Goal: Task Accomplishment & Management: Complete application form

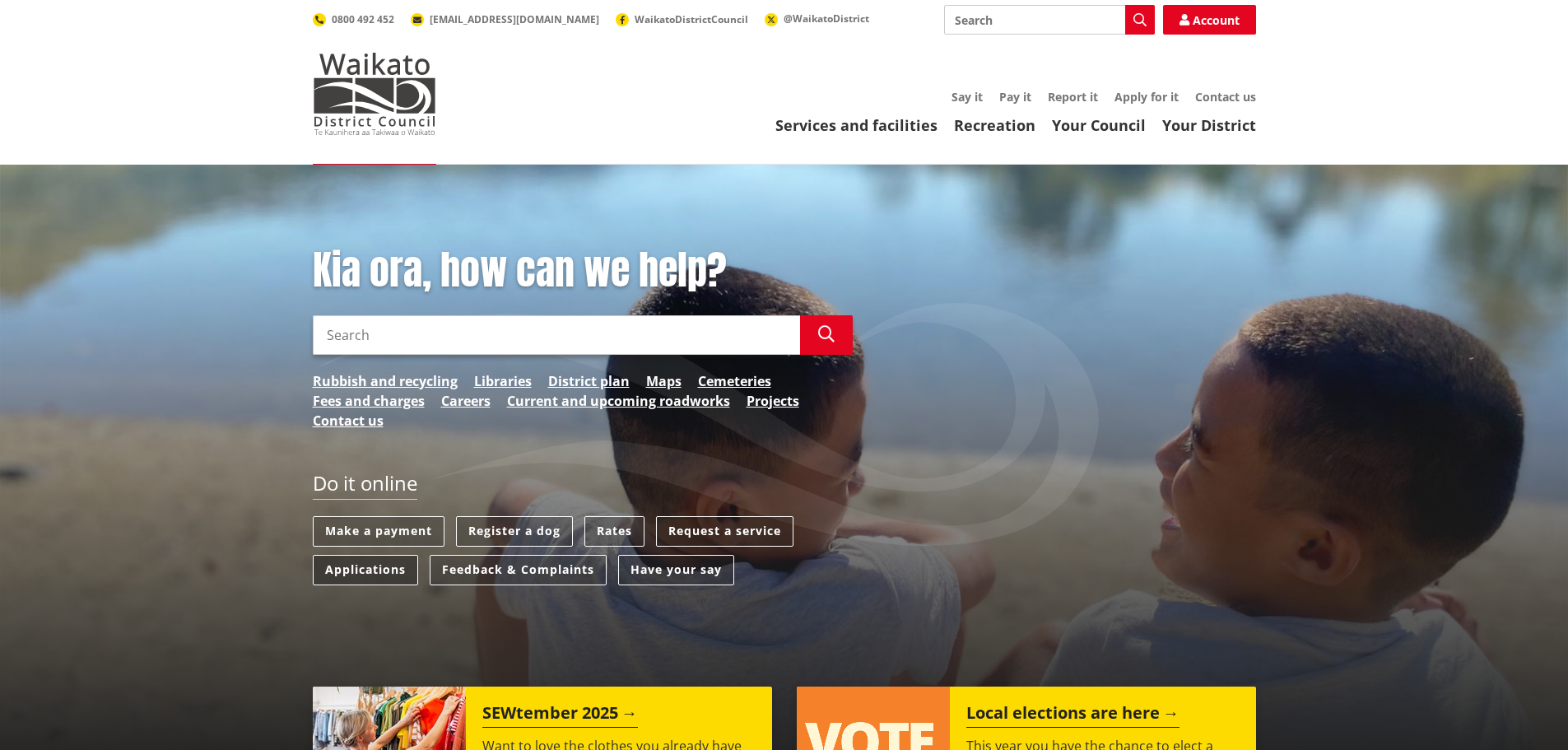
click at [365, 566] on link "Applications" at bounding box center [366, 570] width 105 height 31
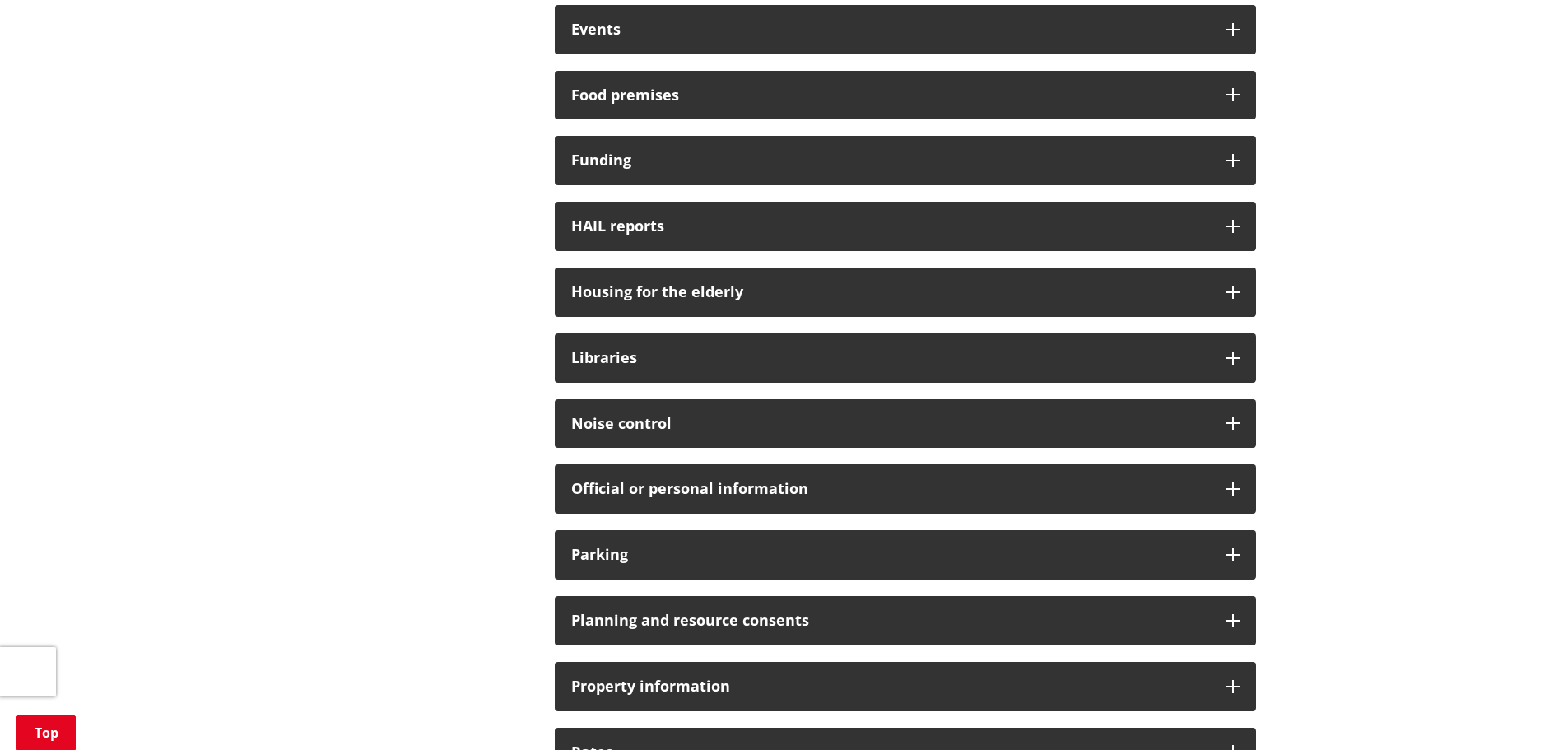
scroll to position [1070, 0]
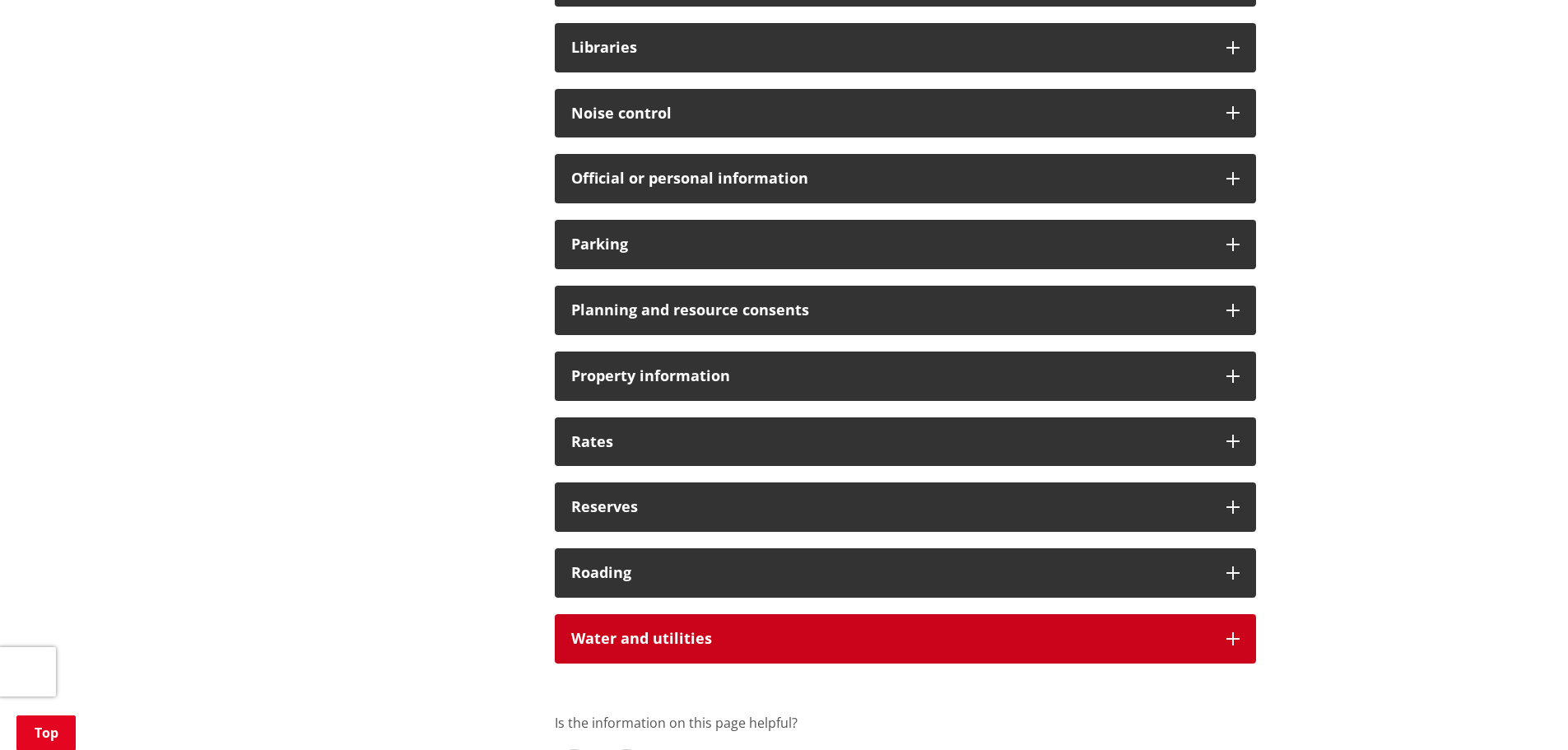
click at [636, 646] on h3 "Water and utilities" at bounding box center [890, 638] width 639 height 16
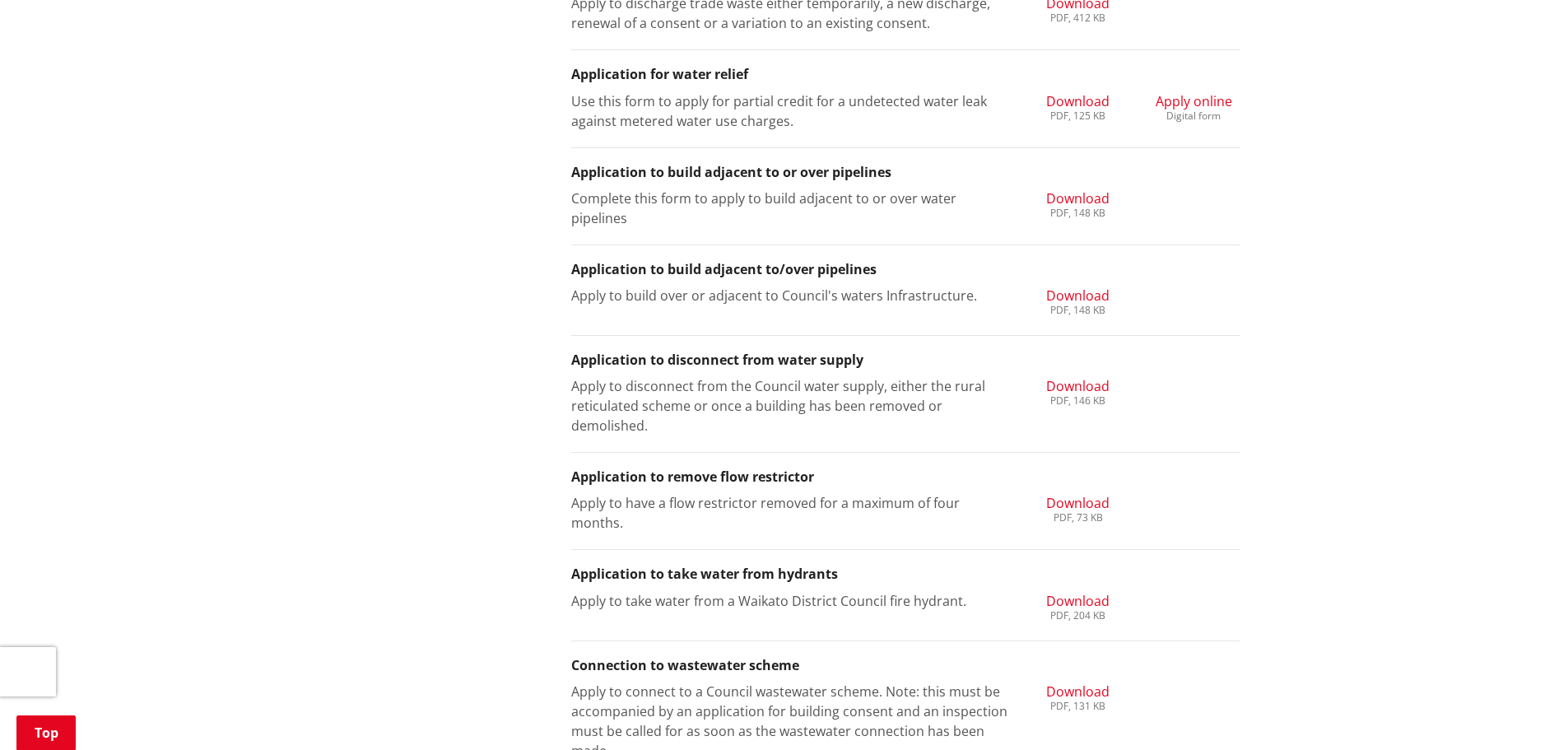
scroll to position [2140, 0]
click at [1092, 100] on span "Download" at bounding box center [1078, 102] width 64 height 18
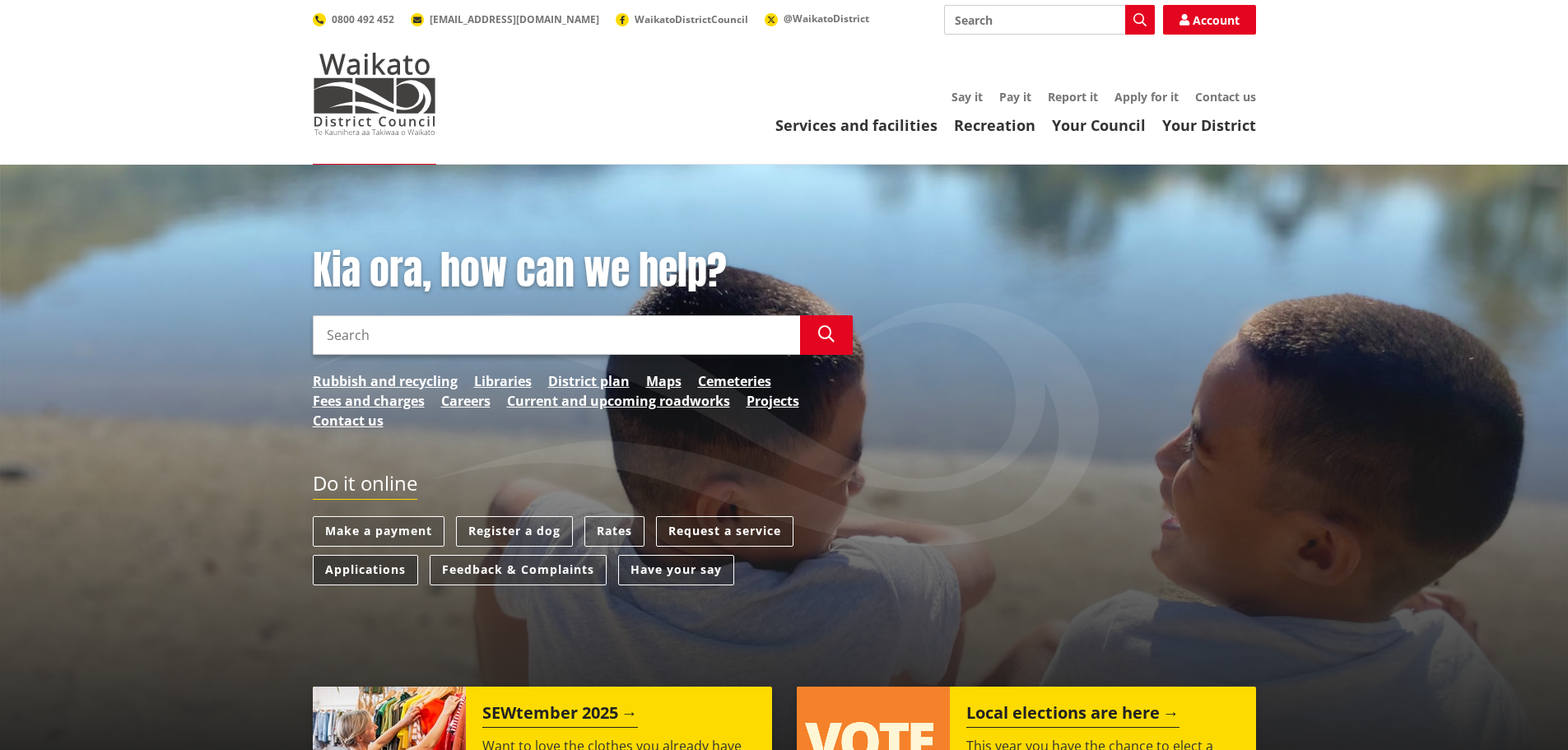
click at [377, 571] on link "Applications" at bounding box center [366, 570] width 105 height 31
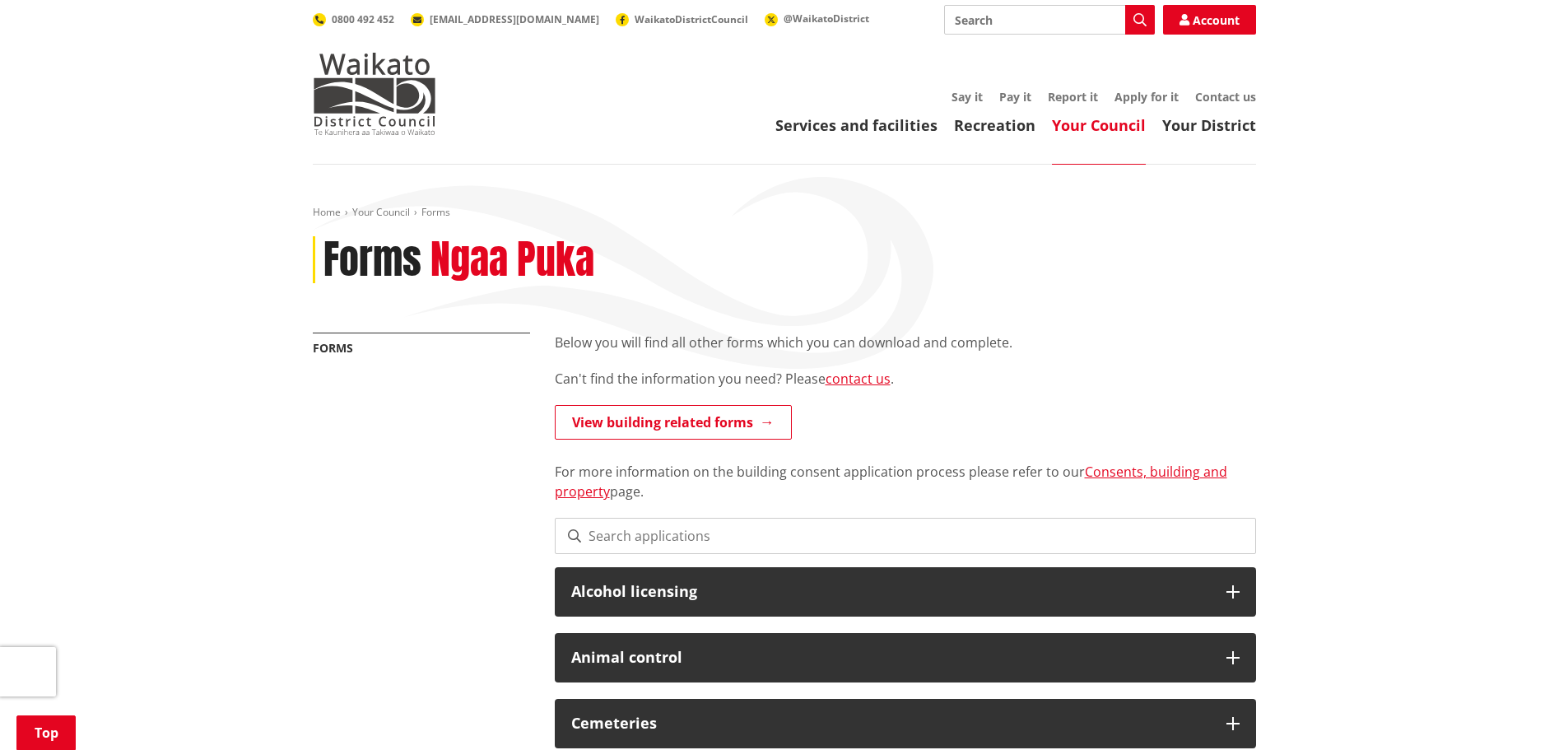
scroll to position [1152, 0]
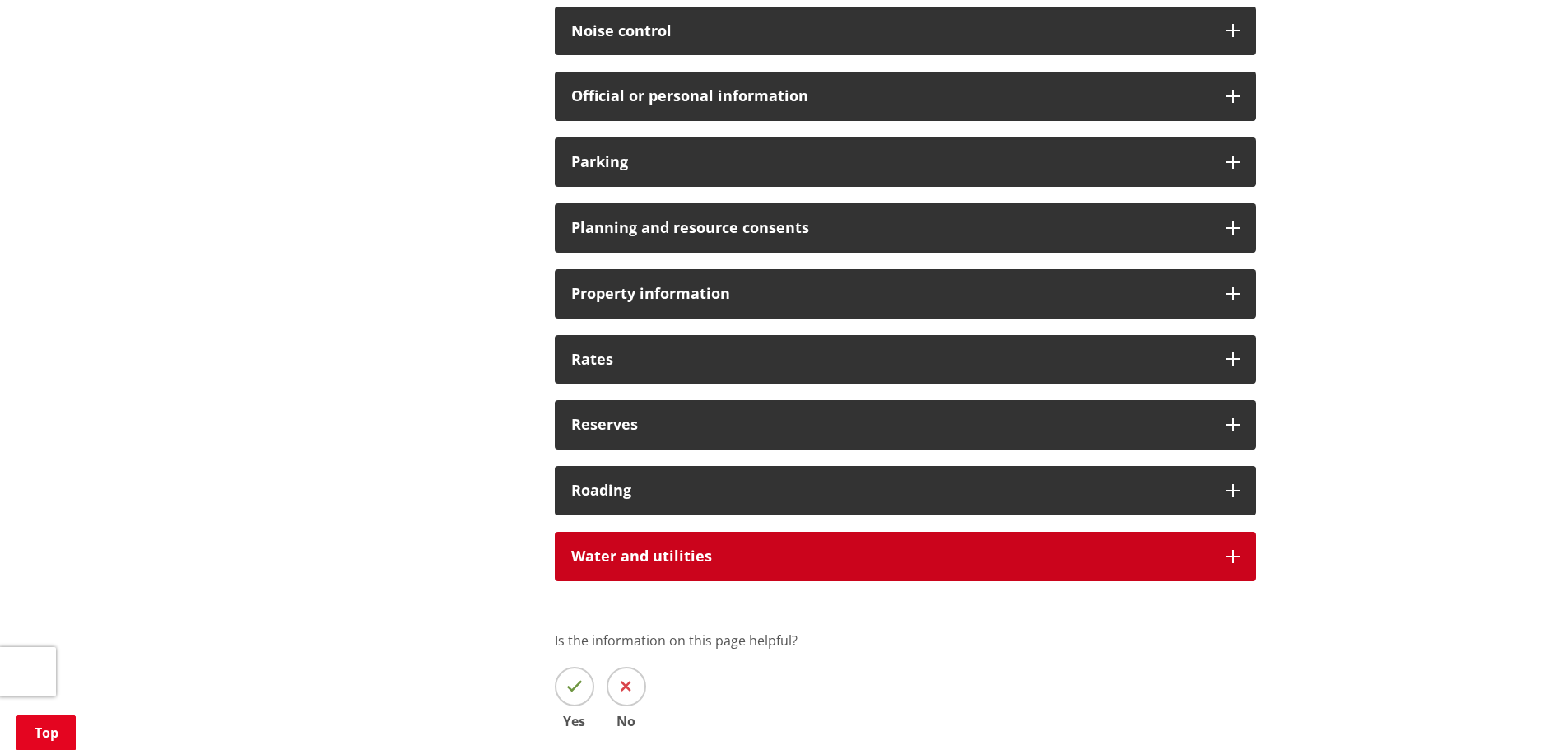
click at [603, 548] on h3 "Water and utilities" at bounding box center [890, 556] width 639 height 16
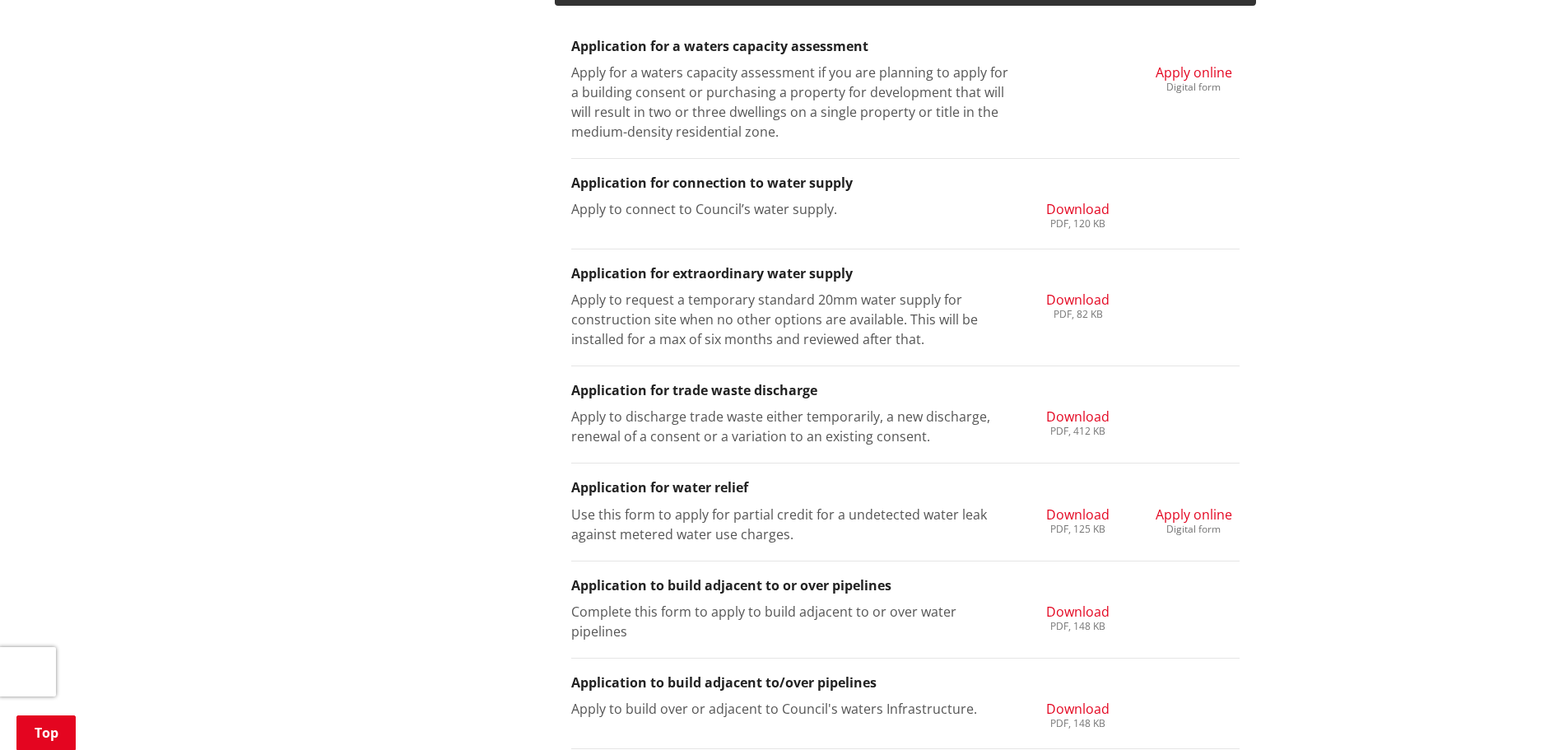
scroll to position [1728, 0]
click at [1203, 514] on span "Apply online" at bounding box center [1194, 513] width 76 height 18
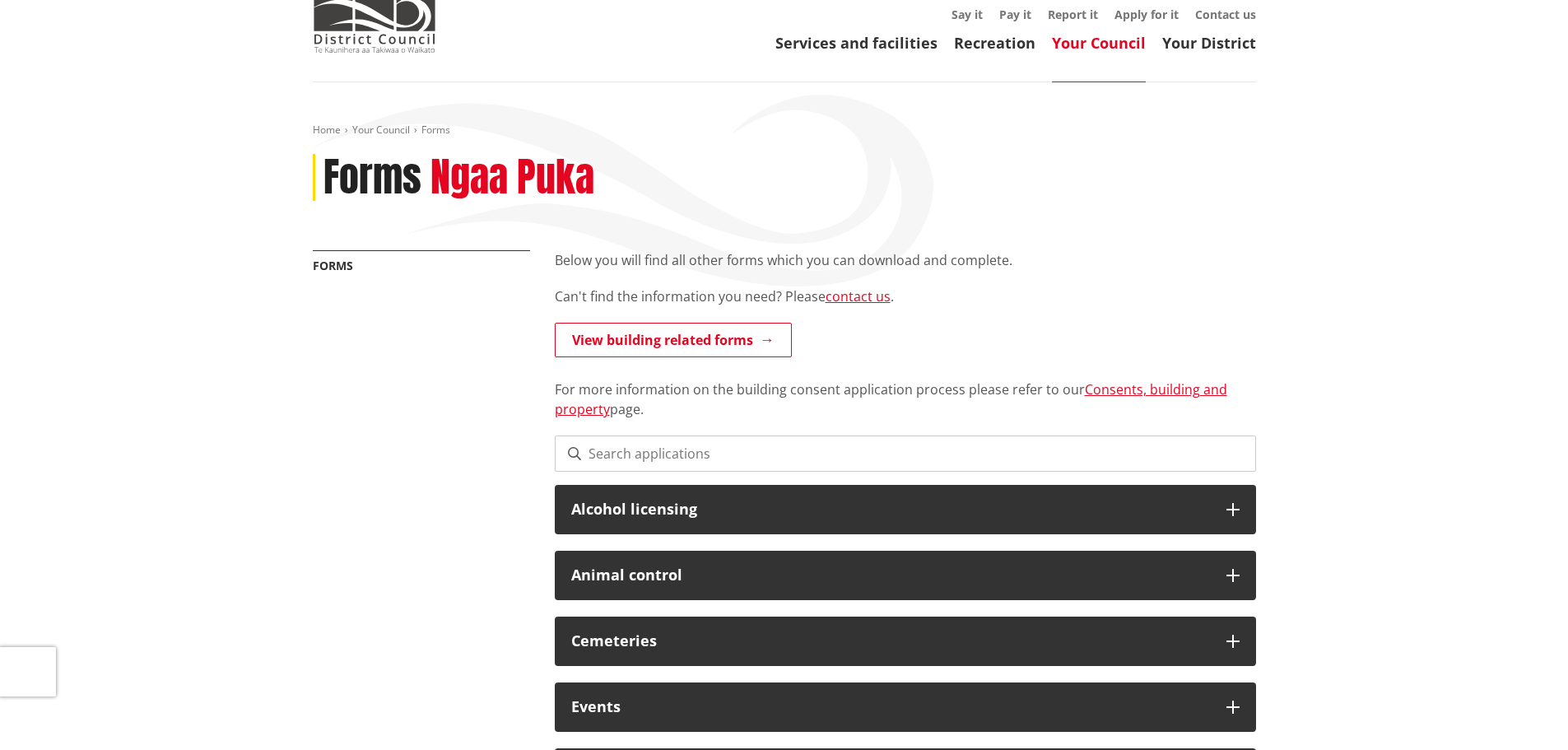
scroll to position [30, 0]
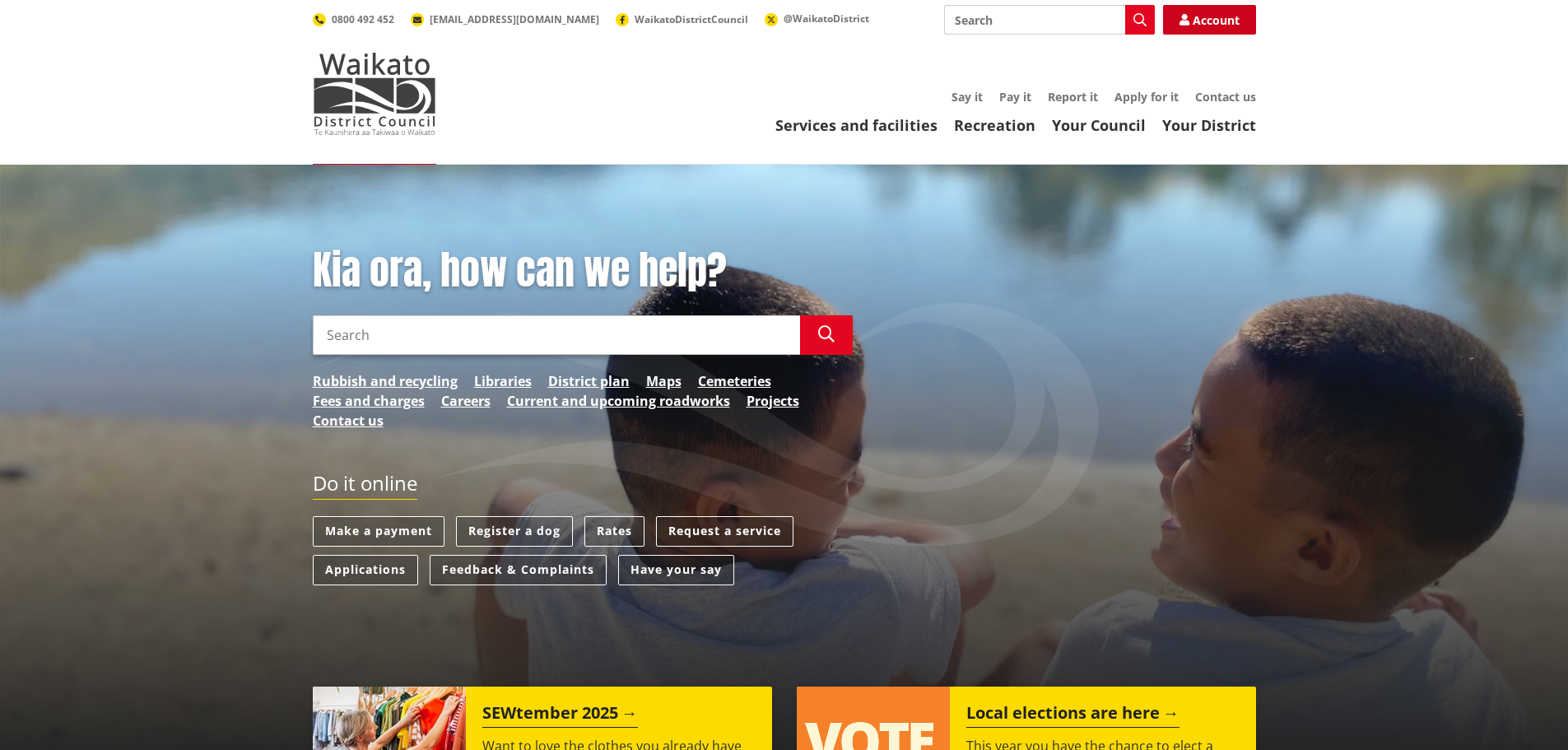
click at [643, 22] on link "Account" at bounding box center [1210, 20] width 93 height 30
click at [349, 570] on link "Applications" at bounding box center [366, 570] width 105 height 31
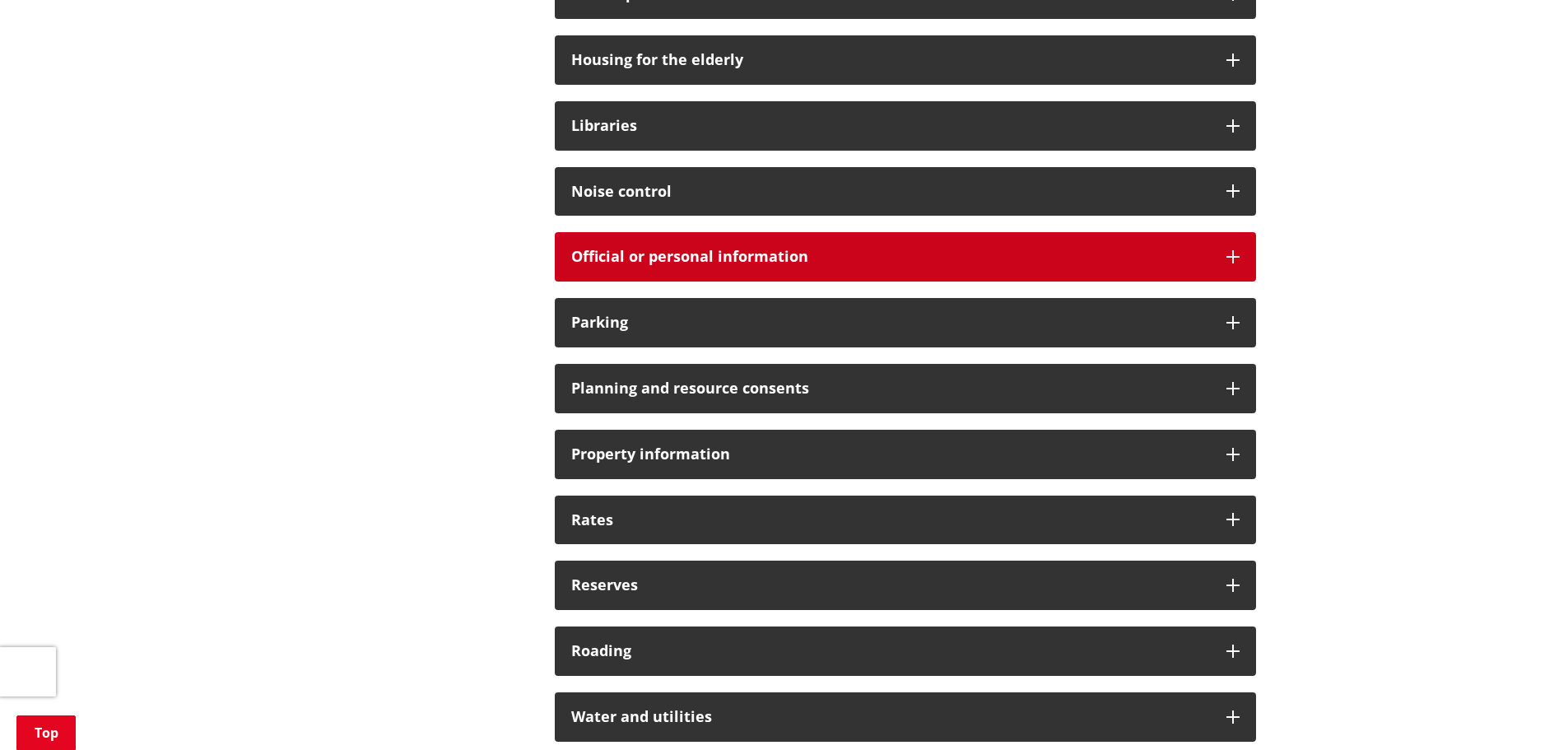
scroll to position [1234, 0]
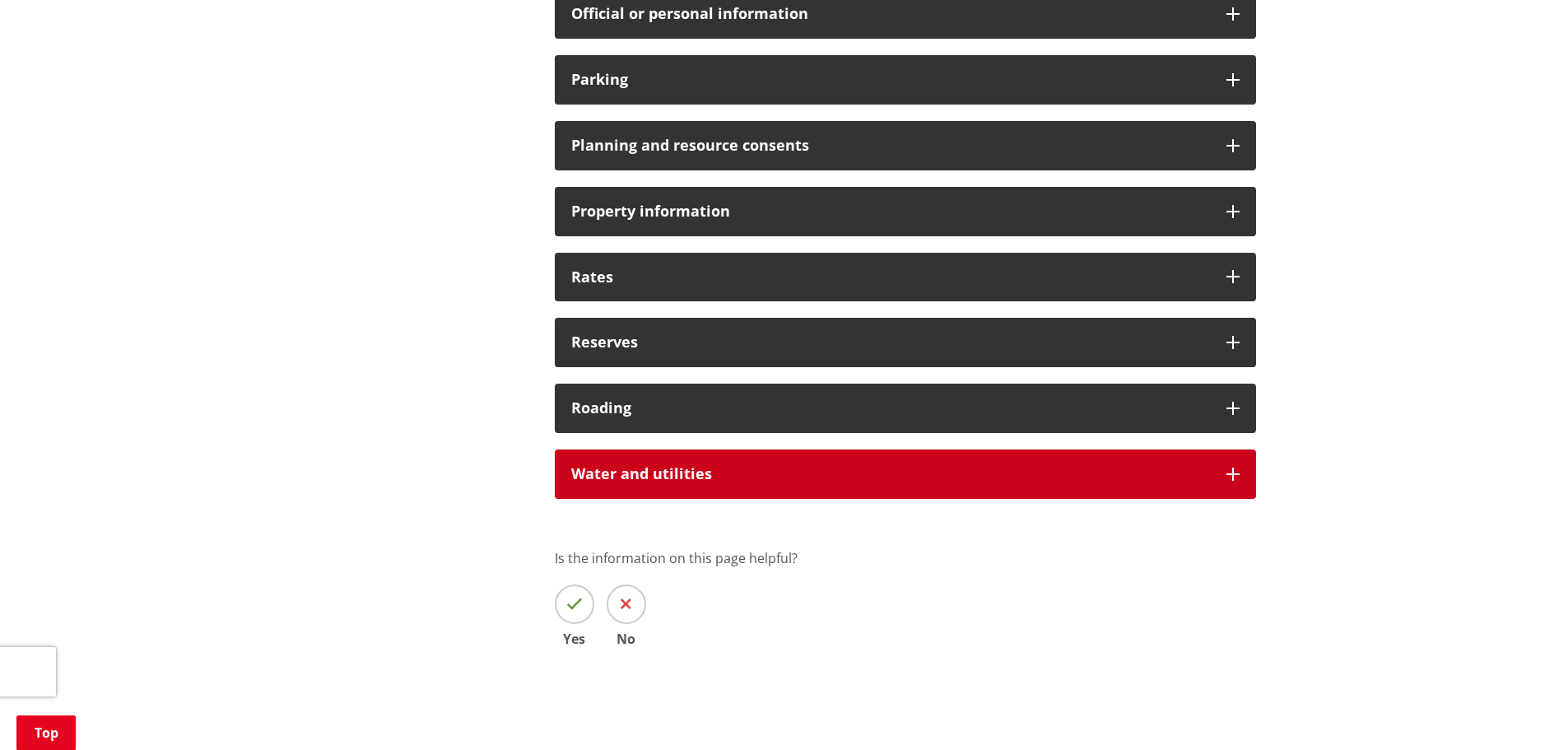
click at [674, 484] on div "Water and utilities" at bounding box center [905, 474] width 701 height 49
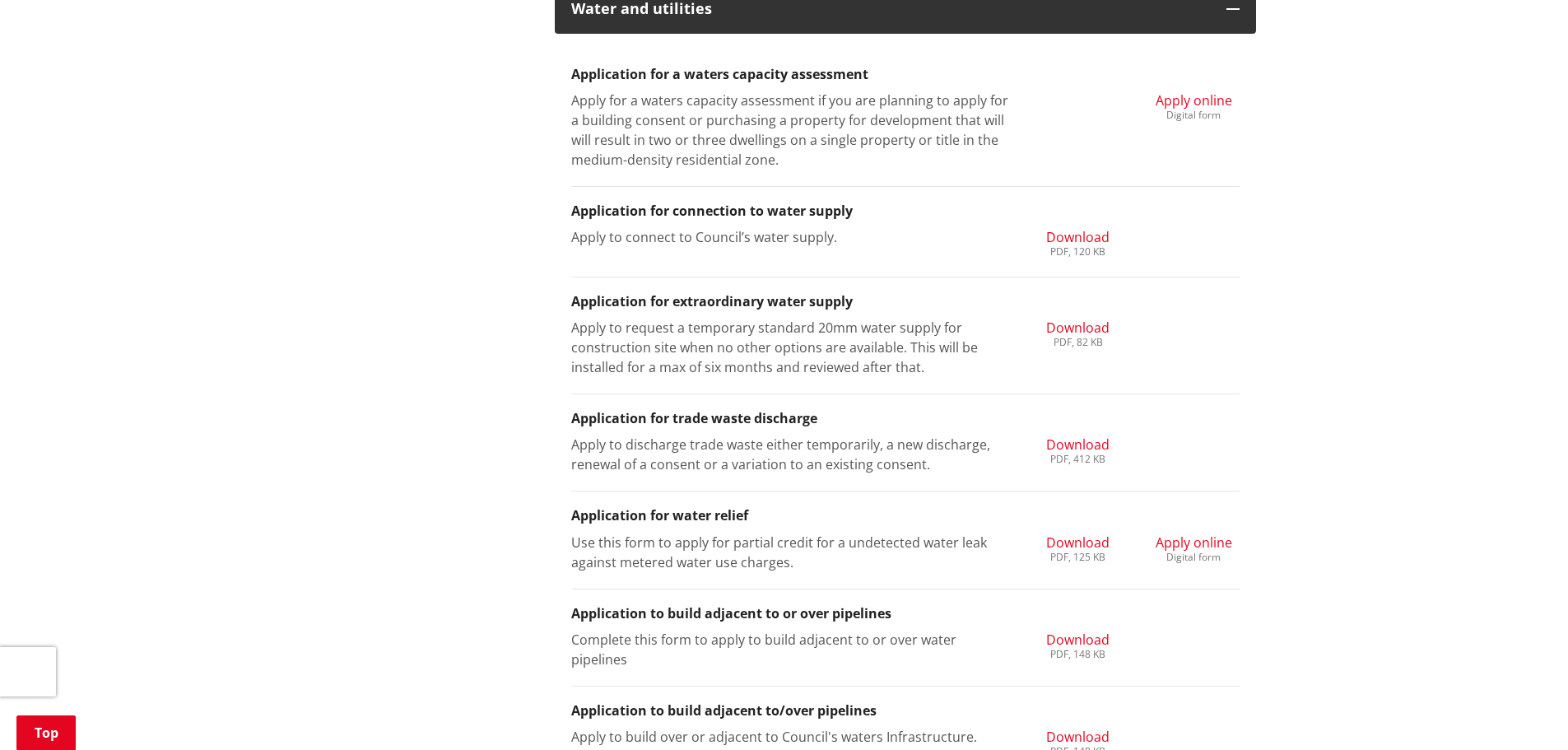
scroll to position [1728, 0]
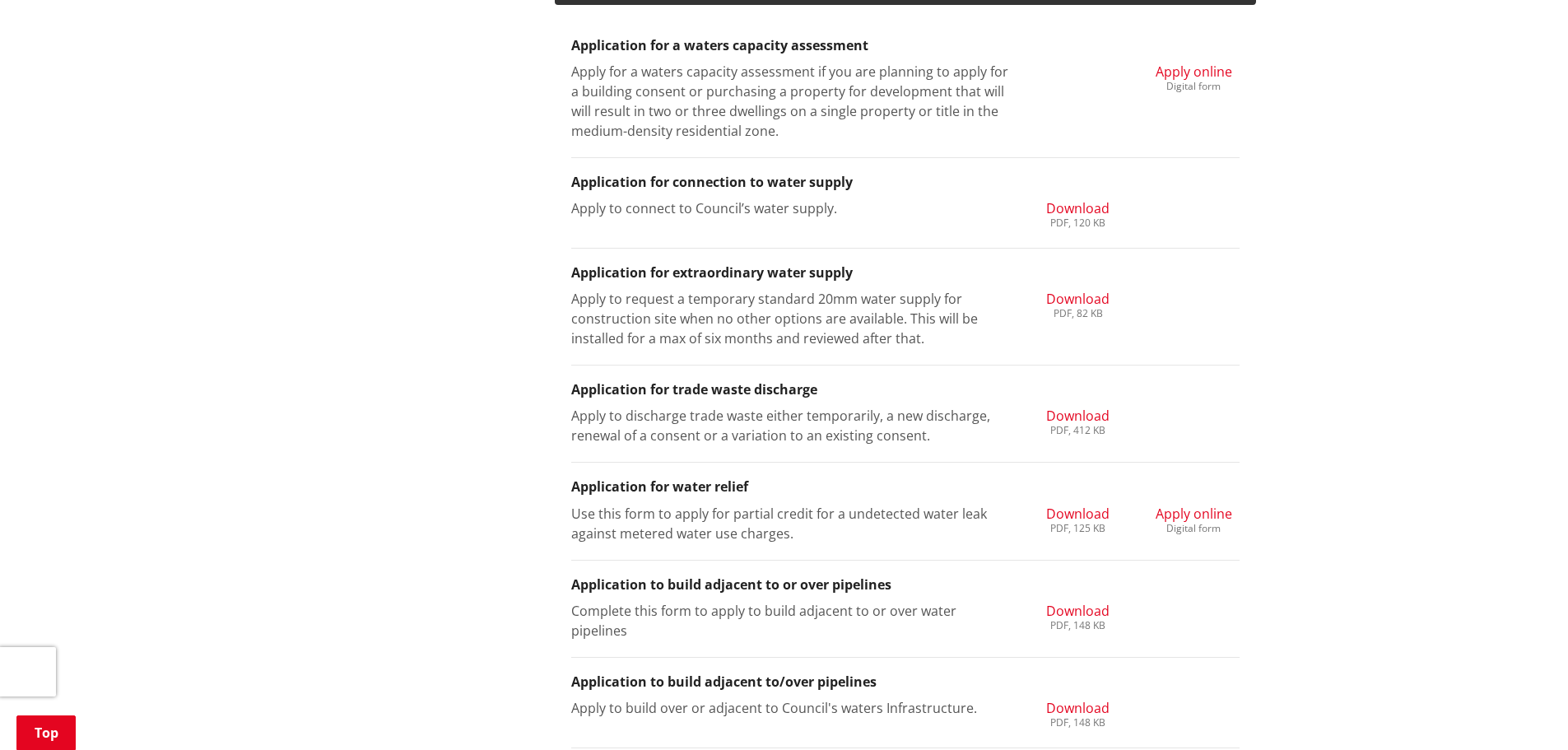
click at [1177, 528] on div "Digital form" at bounding box center [1194, 529] width 76 height 10
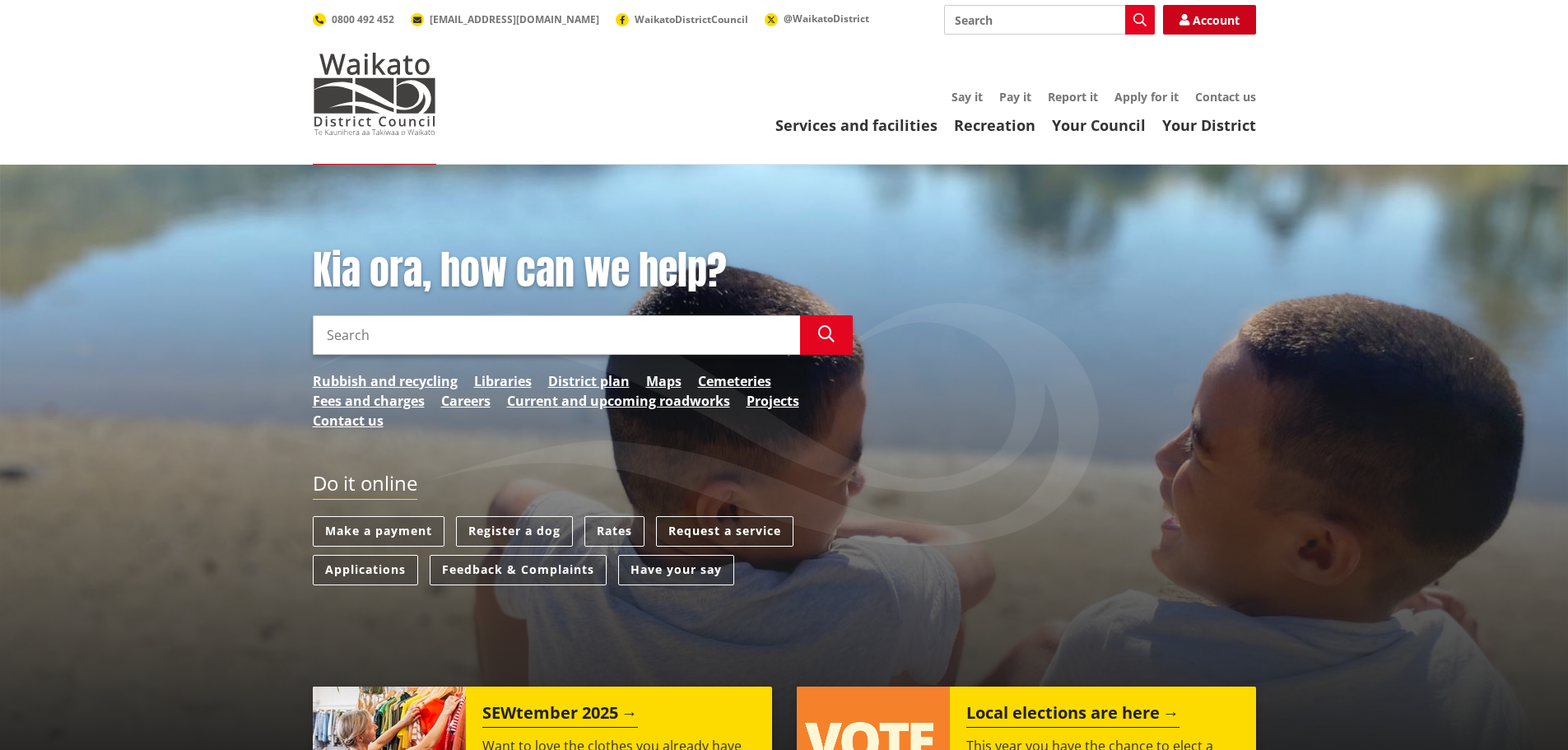
click at [1205, 21] on link "Account" at bounding box center [1210, 20] width 93 height 30
